Goal: Information Seeking & Learning: Learn about a topic

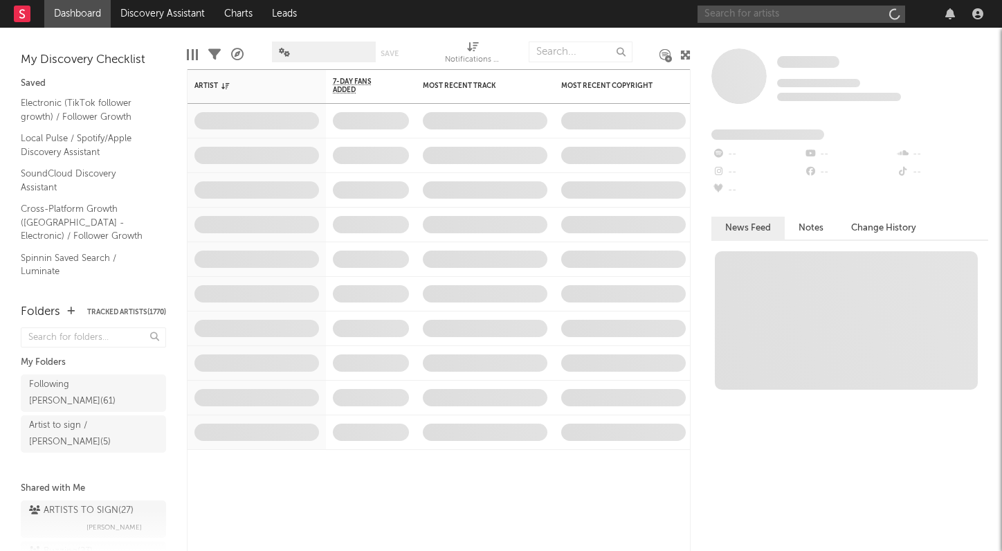
click at [743, 15] on input "text" at bounding box center [802, 14] width 208 height 17
drag, startPoint x: 745, startPoint y: 17, endPoint x: 664, endPoint y: 15, distance: 81.0
click at [664, 15] on nav "Dashboard Discovery Assistant Charts Leads zie zie" at bounding box center [501, 14] width 1002 height 28
paste input "ziezondi"
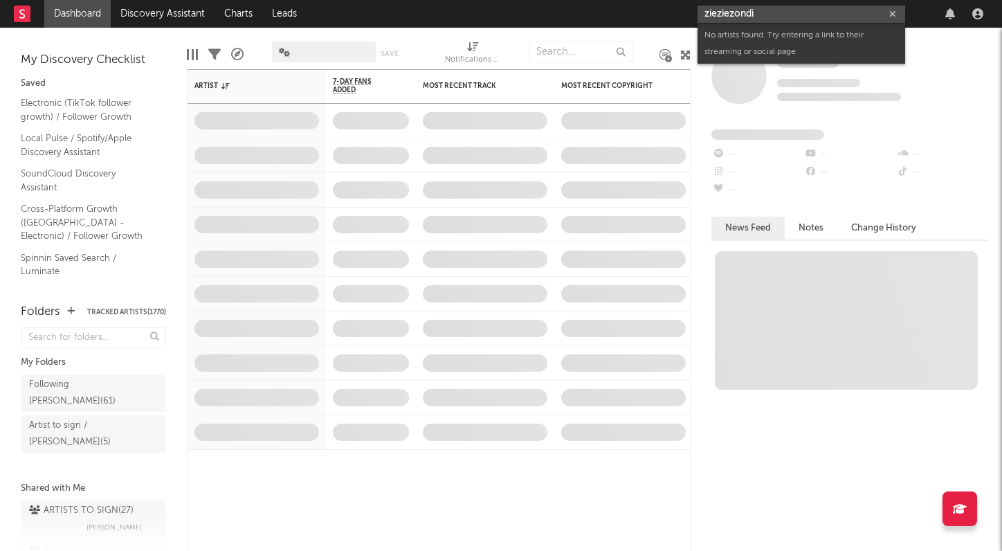
click at [718, 15] on input "zieziezondi" at bounding box center [802, 14] width 208 height 17
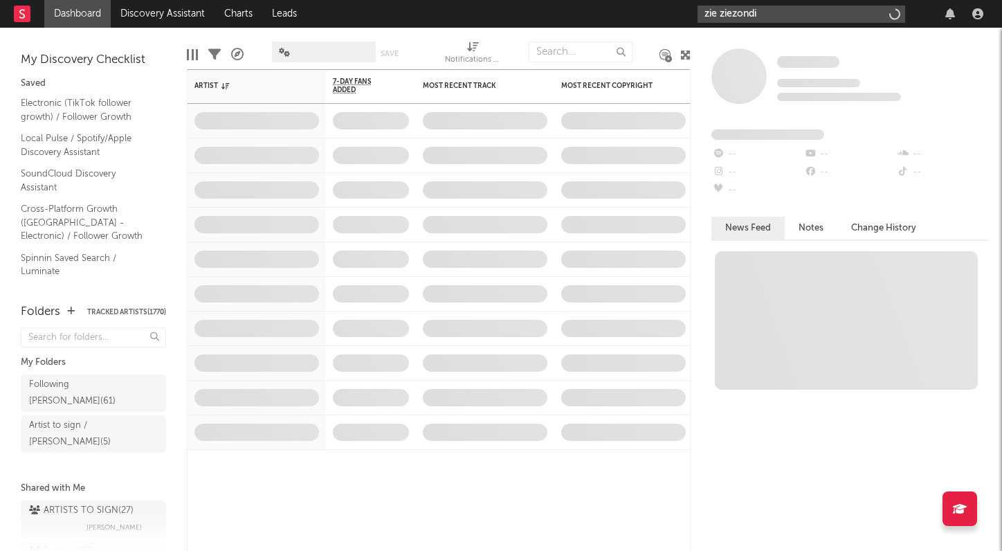
click at [733, 13] on input "zie ziezondi" at bounding box center [802, 14] width 208 height 17
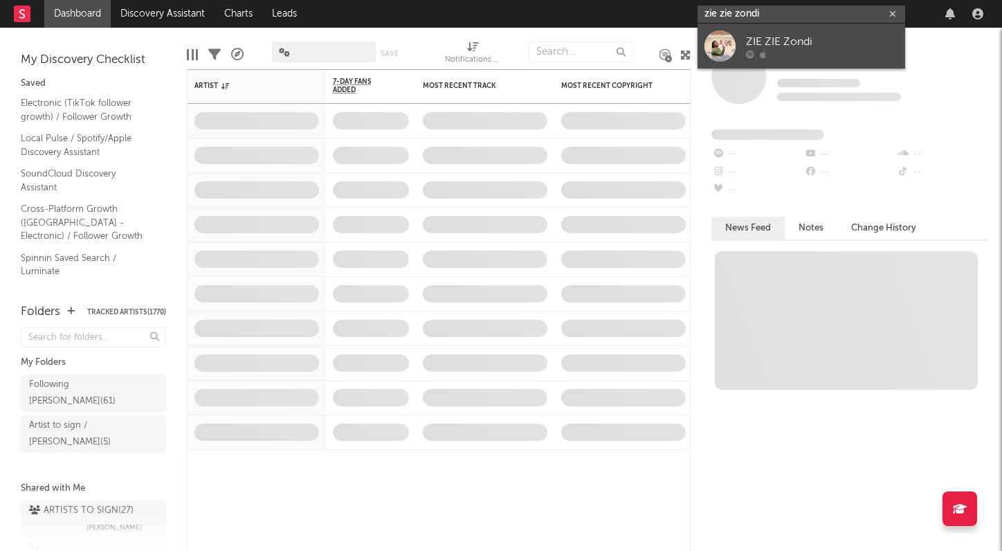
type input "zie zie zondi"
click at [786, 44] on div "ZIE ZIE Zondi" at bounding box center [822, 41] width 152 height 17
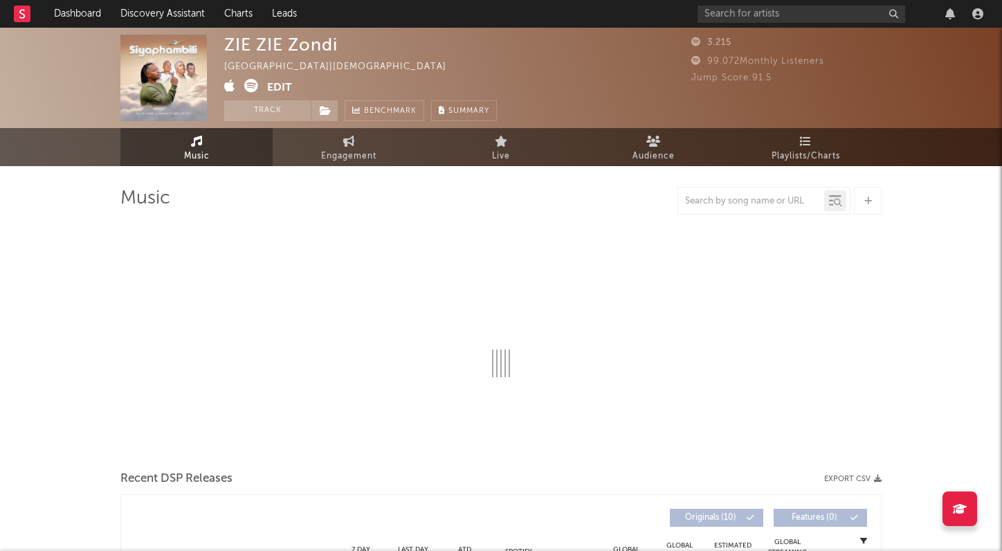
select select "6m"
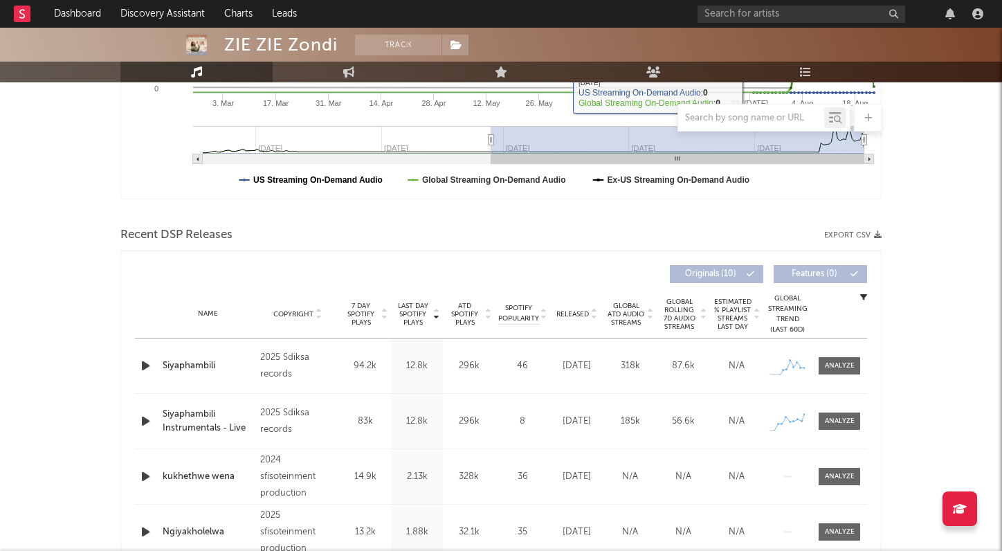
scroll to position [457, 0]
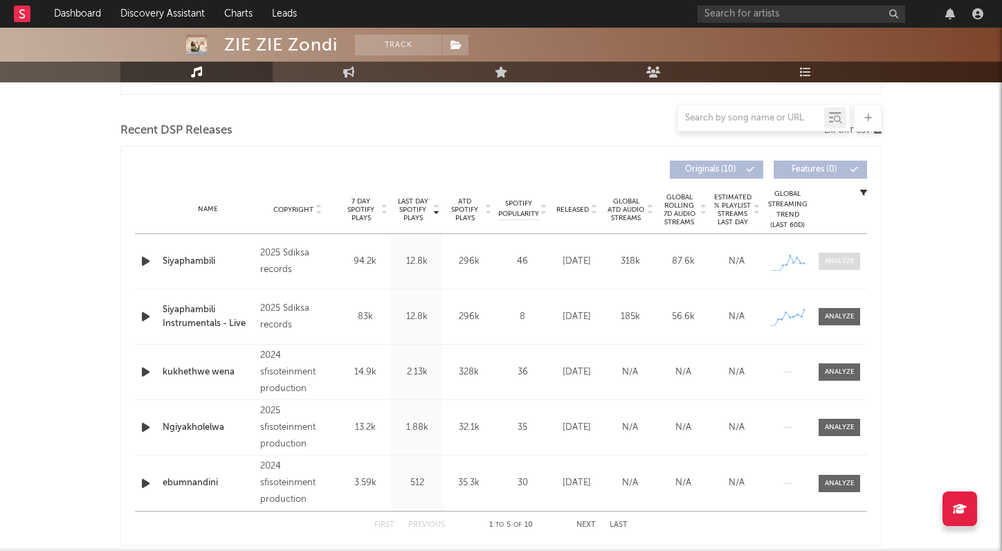
click at [843, 254] on span at bounding box center [840, 261] width 42 height 17
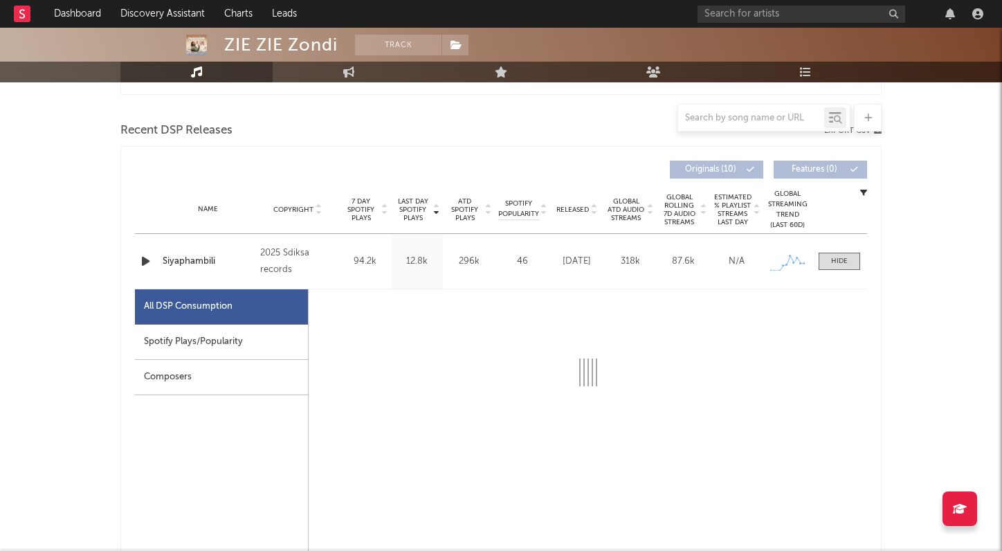
click at [208, 354] on div "Spotify Plays/Popularity" at bounding box center [221, 342] width 173 height 35
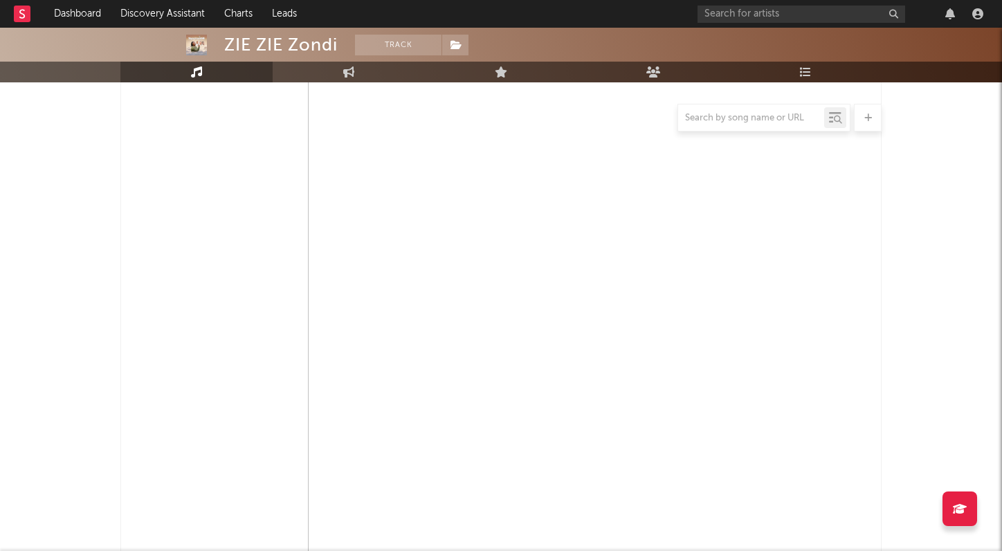
select select "1w"
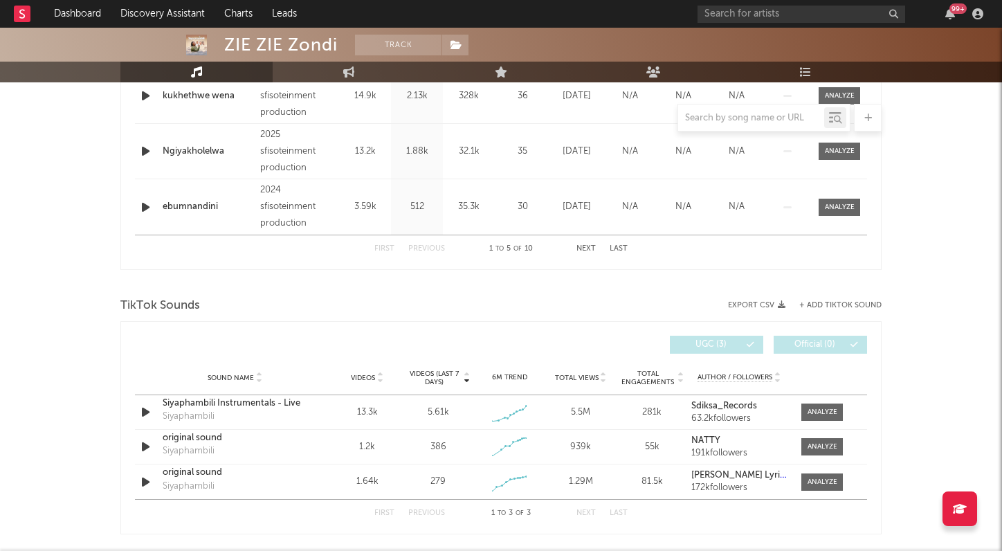
scroll to position [1420, 0]
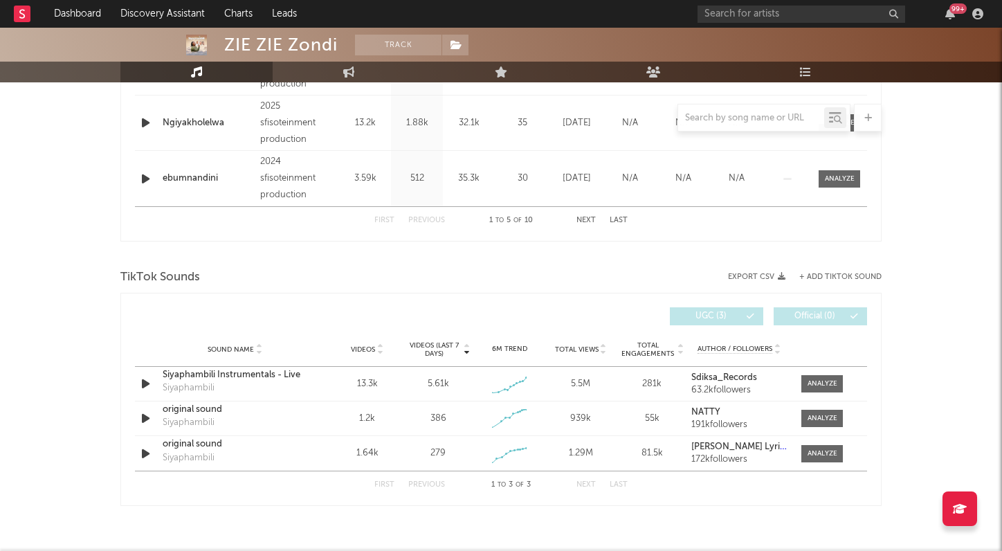
click at [856, 271] on div "TikTok Sounds" at bounding box center [500, 278] width 761 height 24
click at [851, 277] on button "+ Add TikTok Sound" at bounding box center [840, 277] width 82 height 8
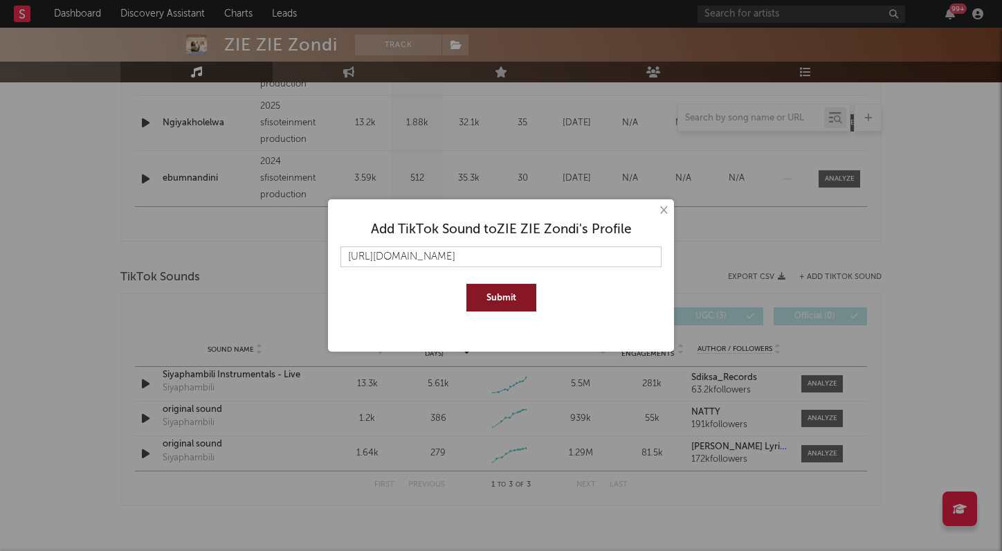
type input "[URL][DOMAIN_NAME]"
click at [505, 298] on button "Submit" at bounding box center [501, 298] width 70 height 28
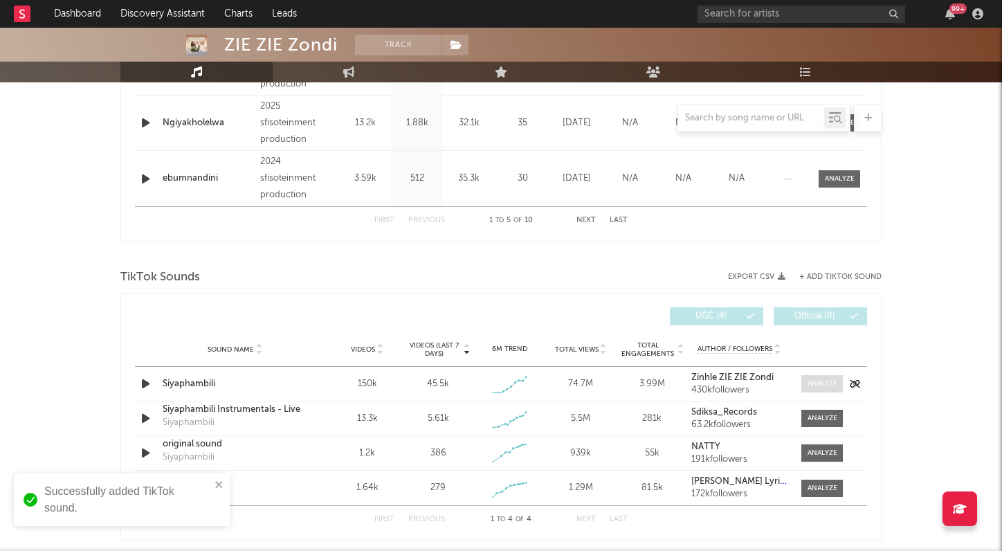
click at [839, 382] on span at bounding box center [822, 383] width 42 height 17
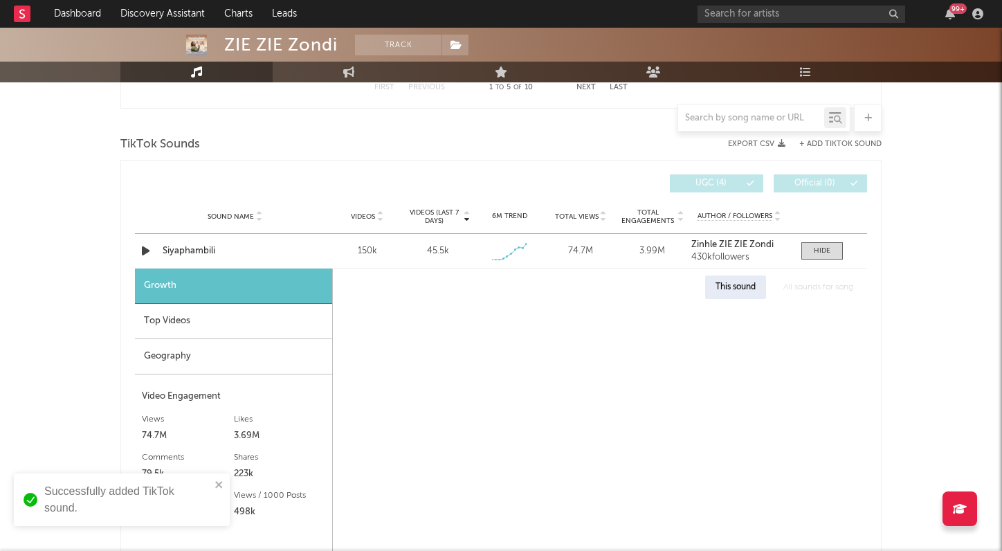
scroll to position [1595, 0]
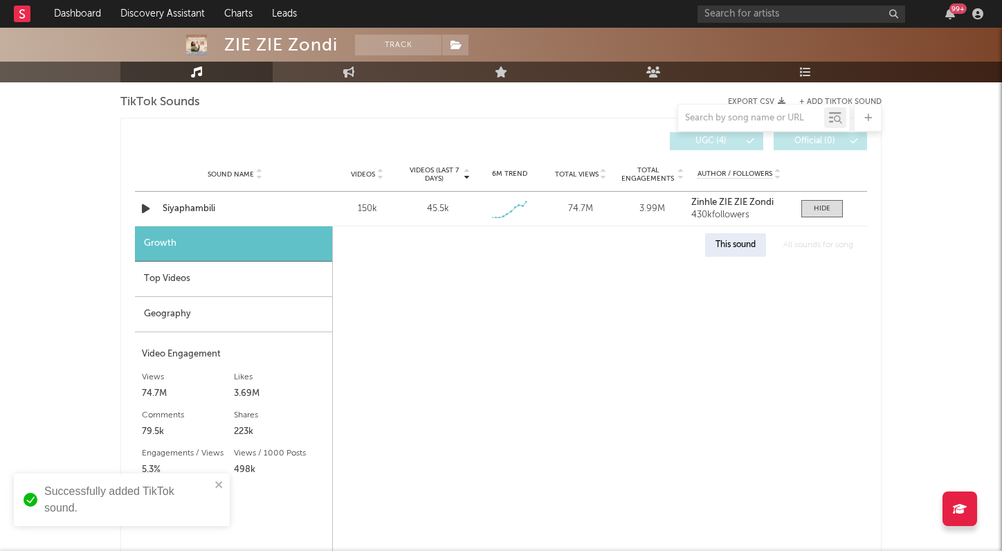
select select "1w"
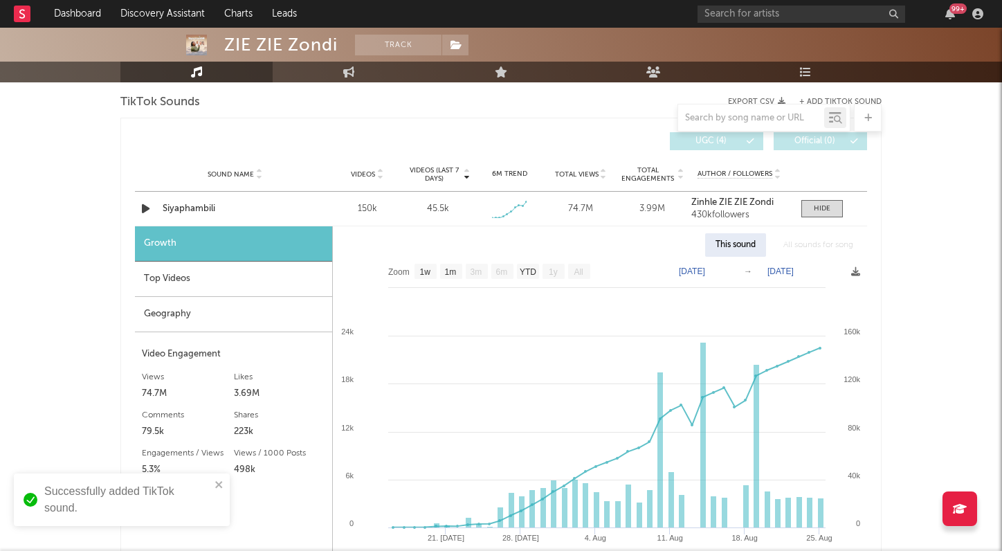
click at [181, 316] on div "Geography" at bounding box center [233, 314] width 197 height 35
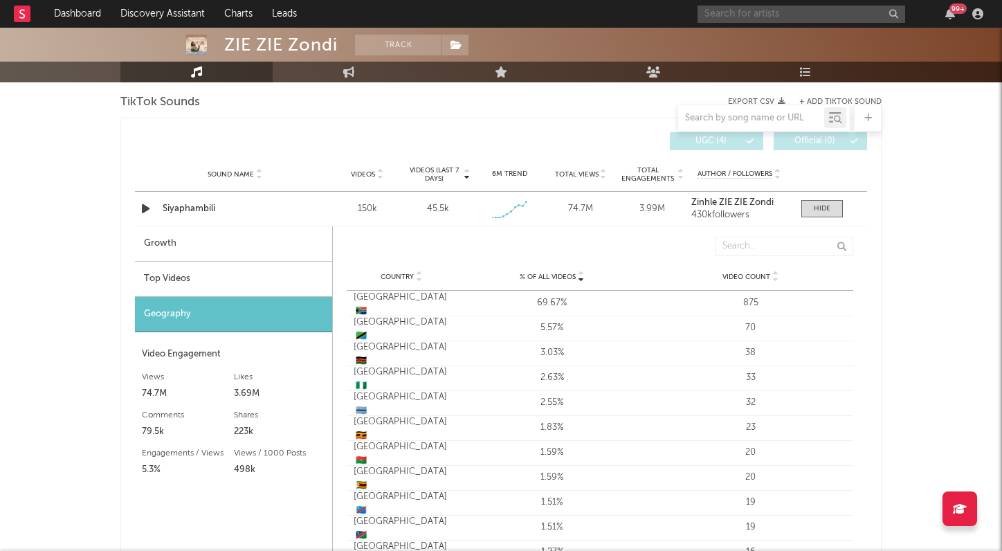
click at [767, 21] on input "text" at bounding box center [802, 14] width 208 height 17
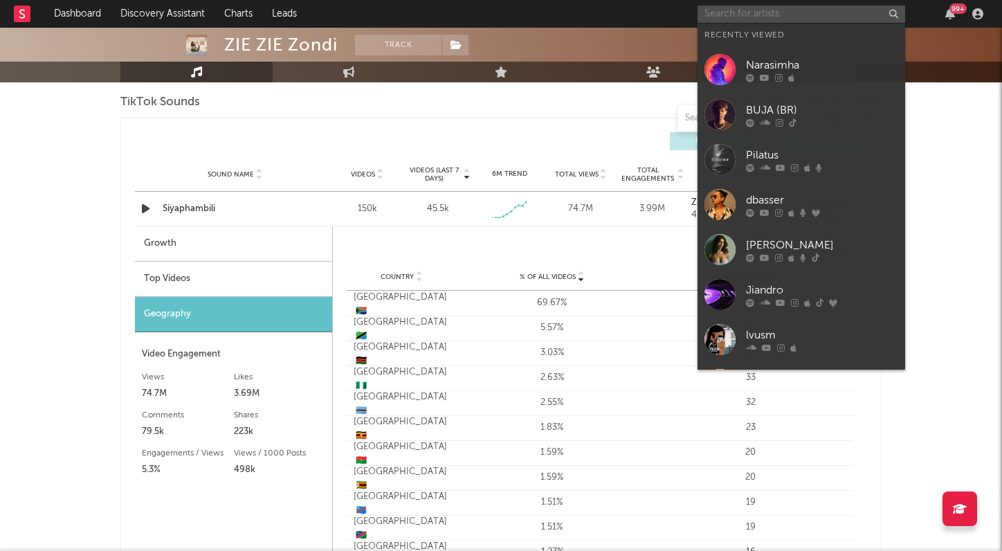
paste input "[PERSON_NAME]"
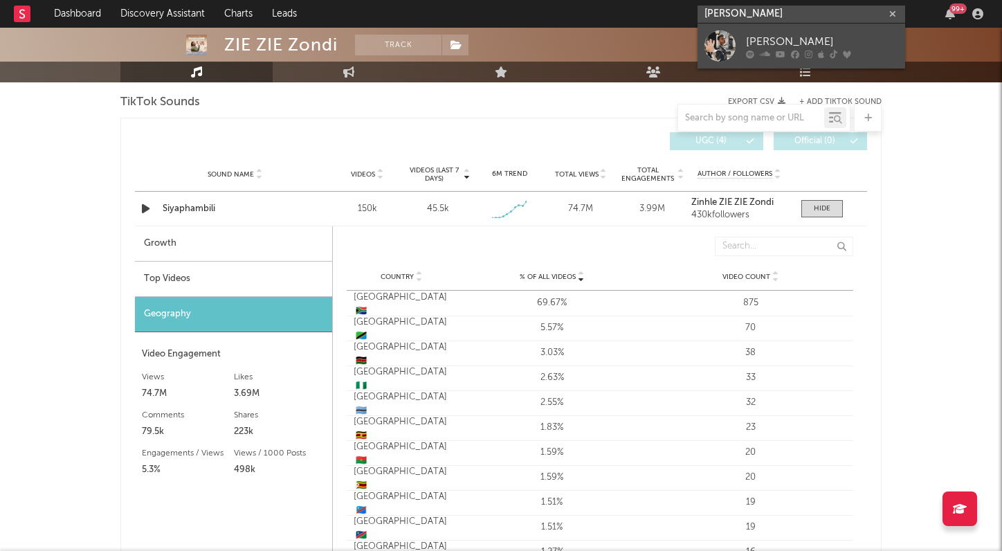
type input "[PERSON_NAME]"
click at [814, 25] on link "[PERSON_NAME]" at bounding box center [802, 46] width 208 height 45
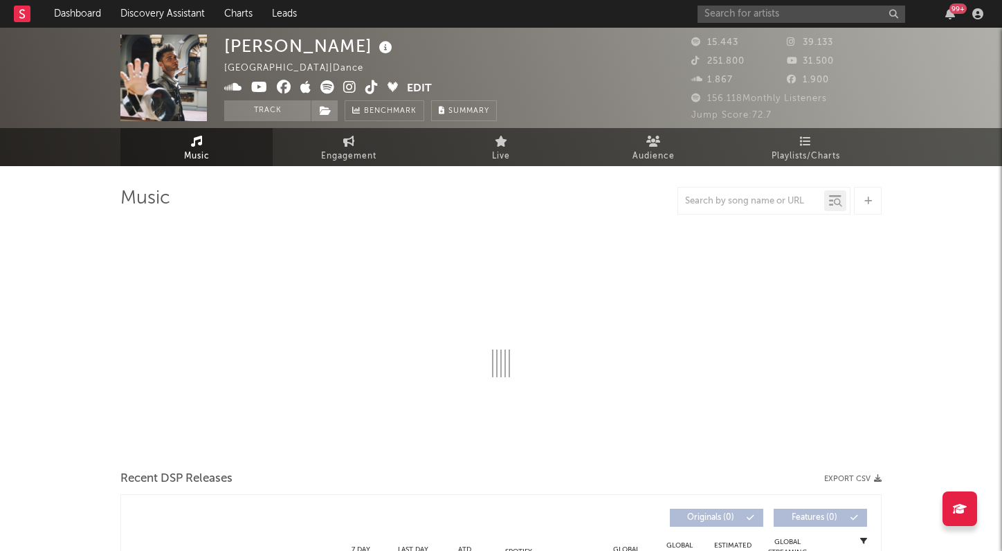
click at [376, 43] on icon at bounding box center [386, 47] width 20 height 19
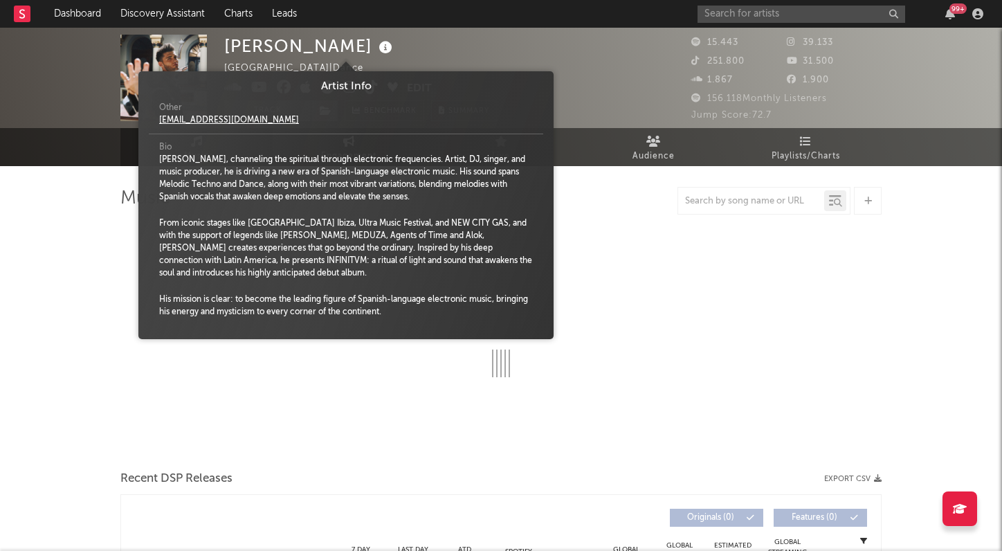
select select "6m"
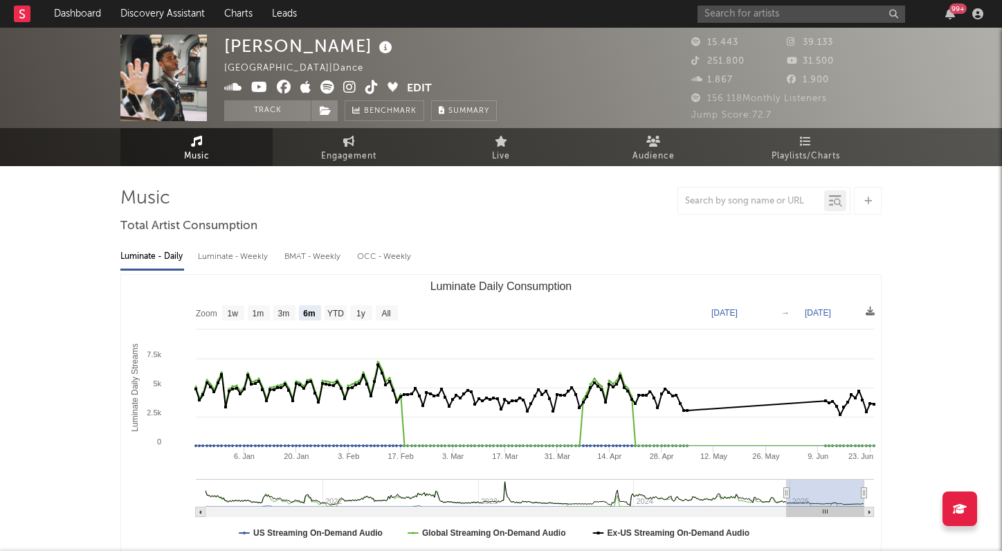
click at [376, 43] on icon at bounding box center [386, 47] width 20 height 19
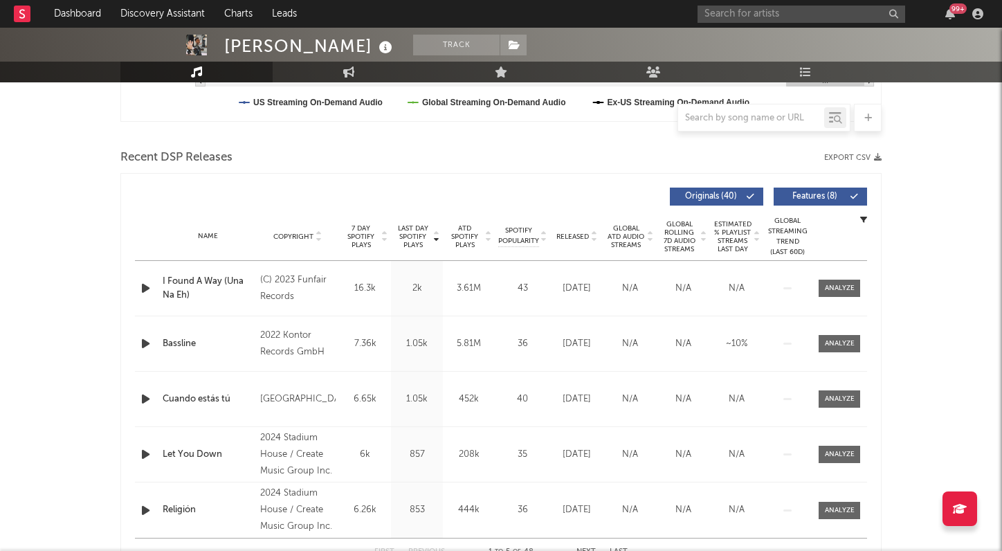
scroll to position [473, 0]
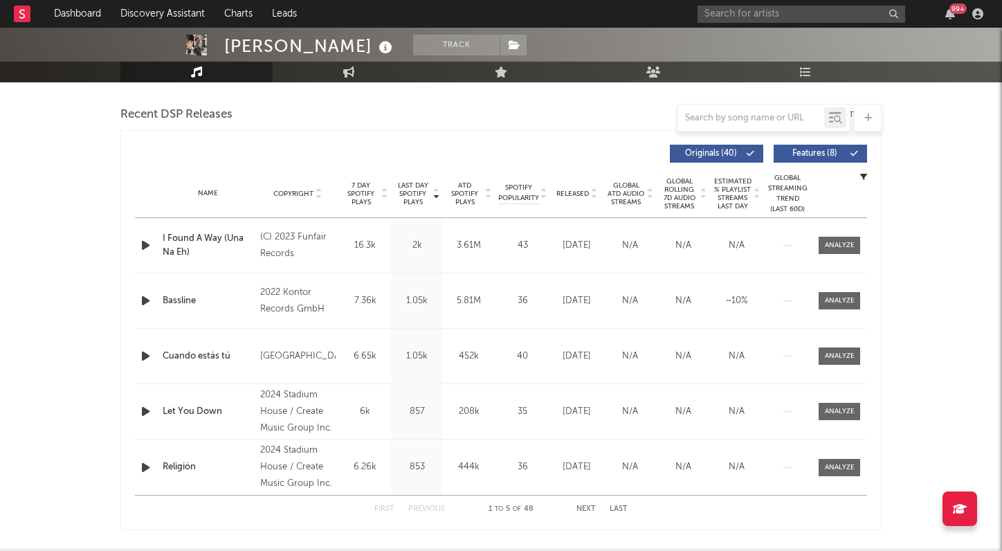
click at [565, 192] on span "Released" at bounding box center [572, 194] width 33 height 8
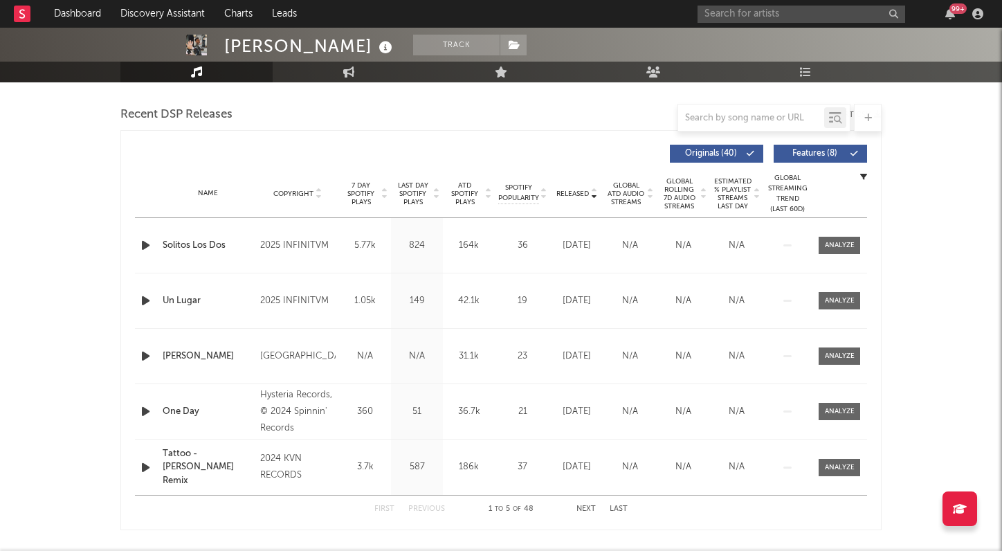
click at [576, 188] on div "Name Copyright Label Album Names Composer Names 7 Day Spotify Plays Last Day Sp…" at bounding box center [501, 194] width 732 height 48
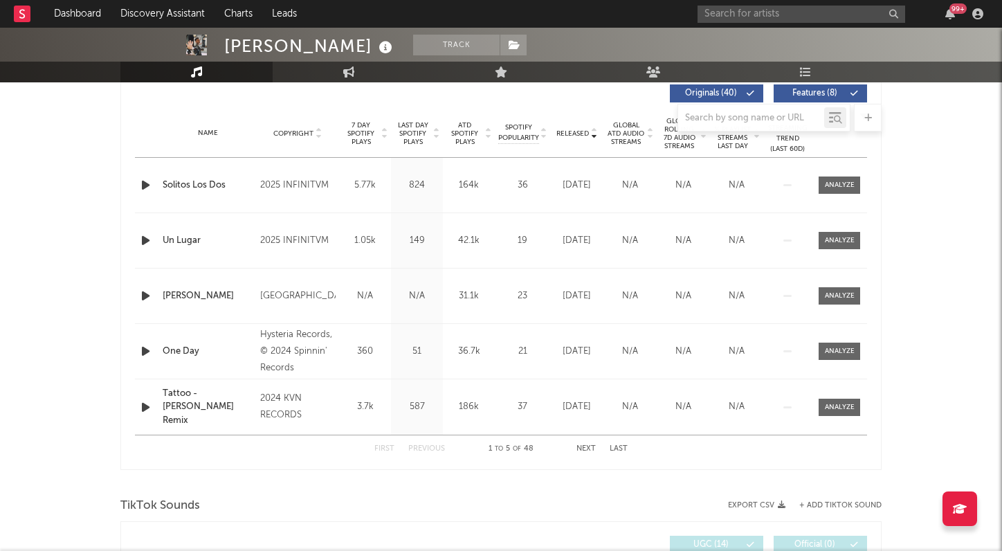
scroll to position [532, 0]
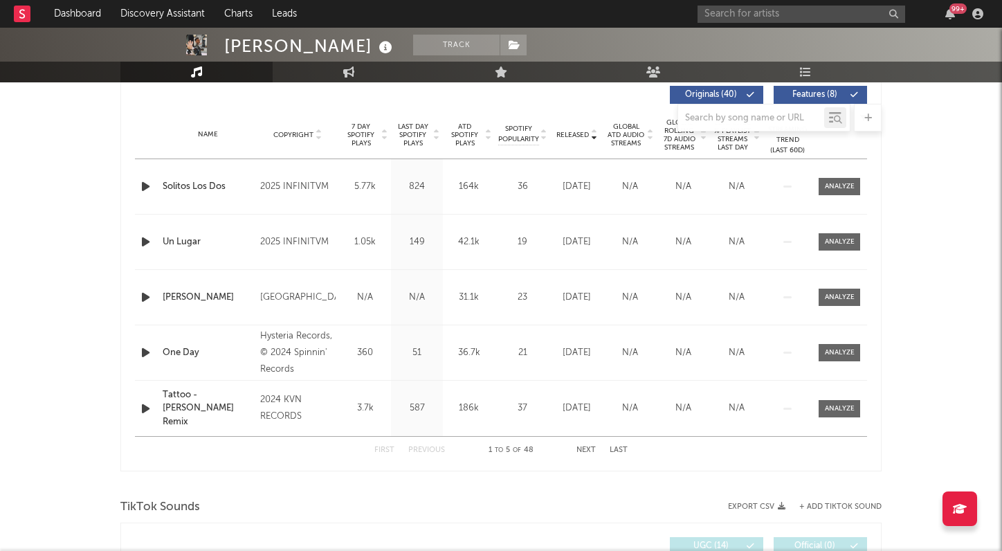
click at [402, 131] on div at bounding box center [500, 118] width 761 height 28
click at [418, 130] on div at bounding box center [500, 118] width 761 height 28
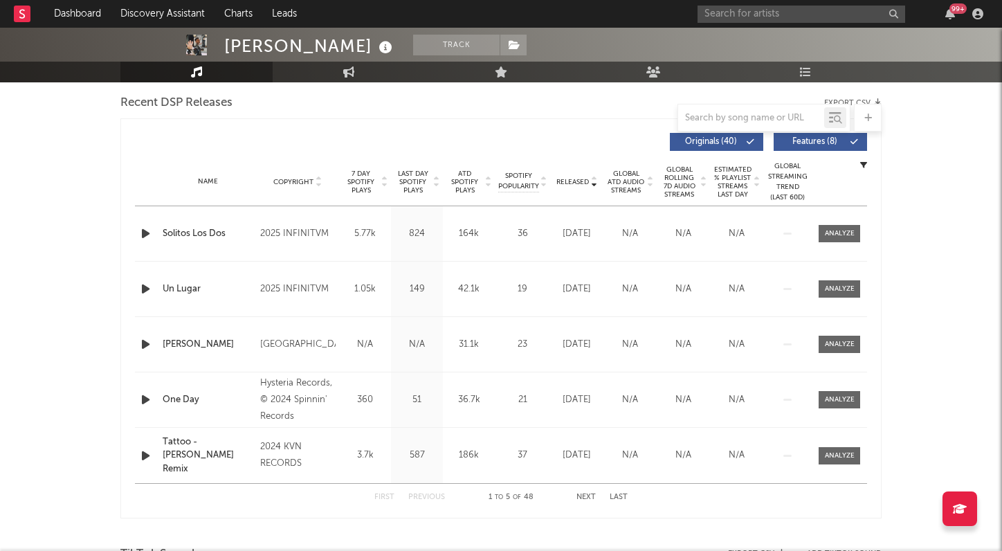
scroll to position [467, 0]
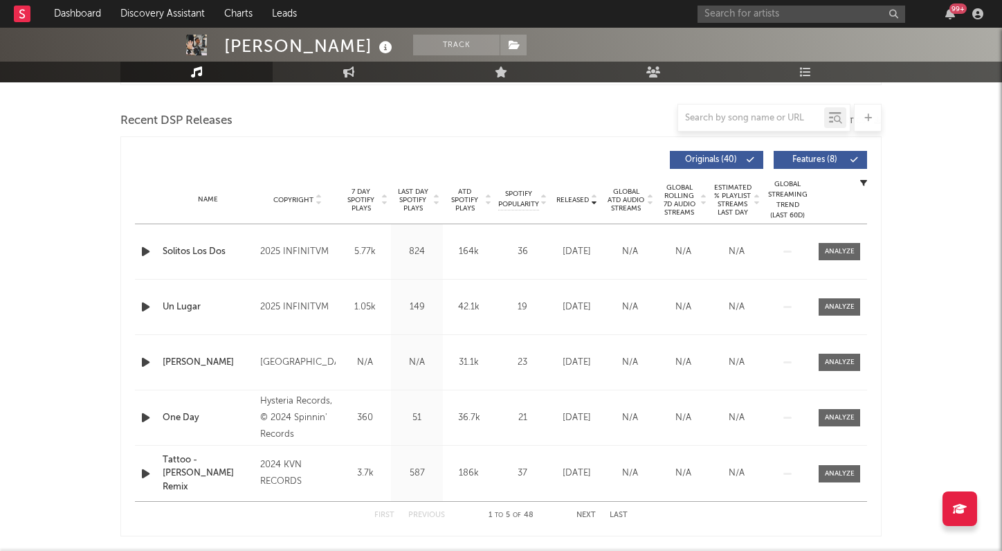
drag, startPoint x: 414, startPoint y: 179, endPoint x: 414, endPoint y: 192, distance: 12.5
click at [414, 179] on div "Name Copyright Label Album Names Composer Names 7 Day Spotify Plays Last Day Sp…" at bounding box center [501, 200] width 732 height 48
click at [414, 192] on span "Last Day Spotify Plays" at bounding box center [412, 200] width 37 height 25
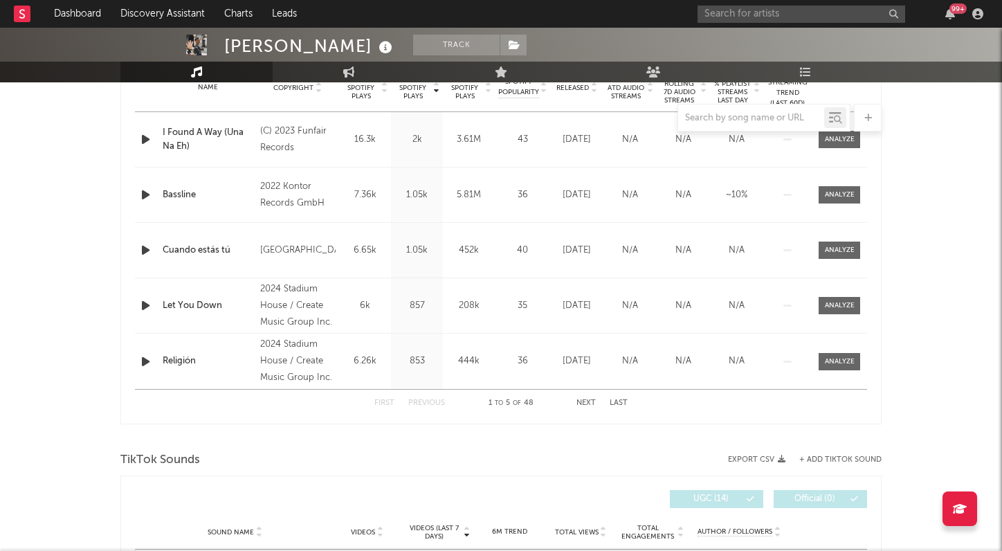
scroll to position [552, 0]
